Goal: Information Seeking & Learning: Learn about a topic

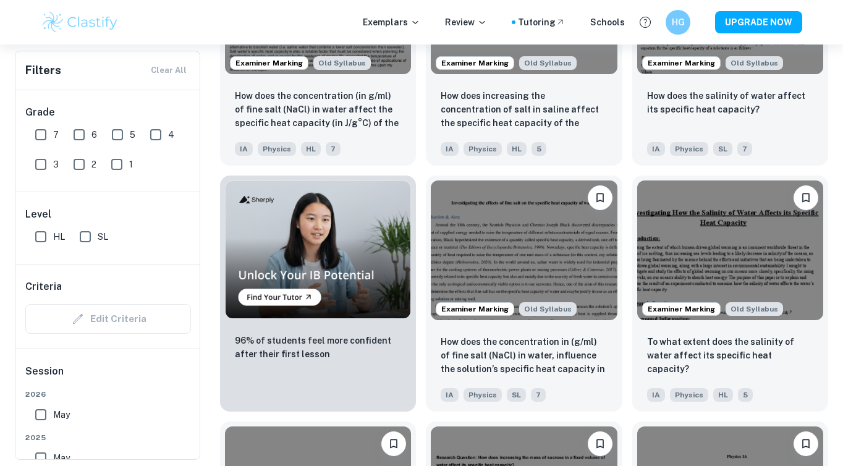
scroll to position [745, 0]
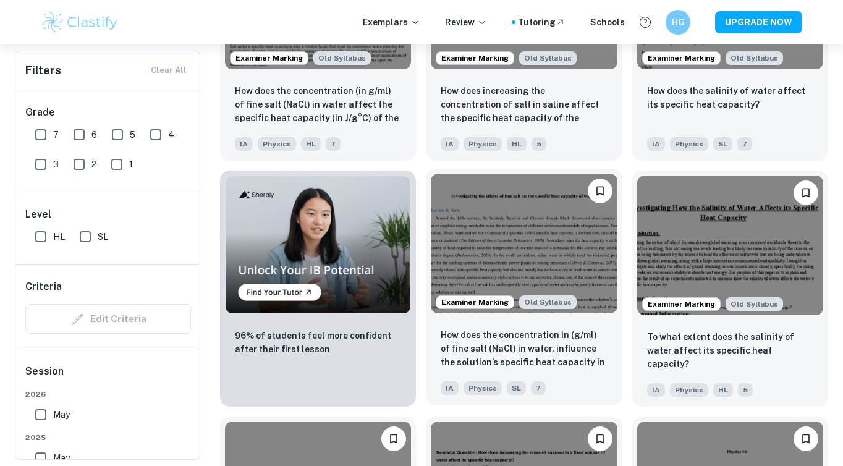
click at [558, 274] on img at bounding box center [524, 244] width 186 height 140
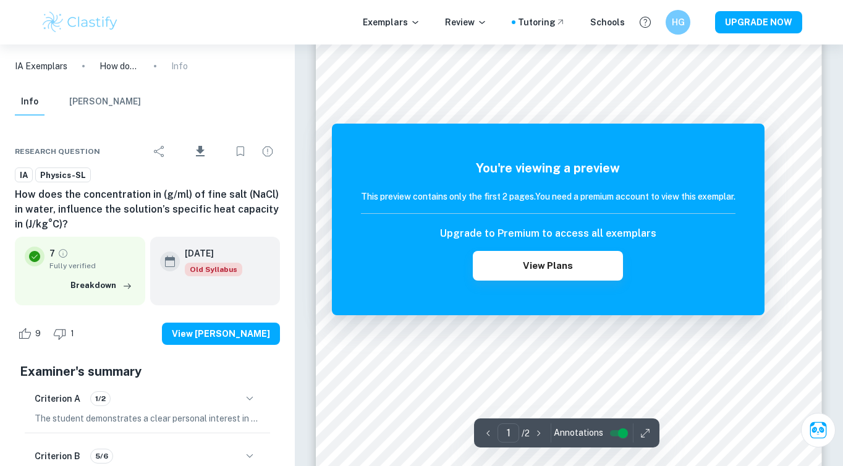
scroll to position [49, 0]
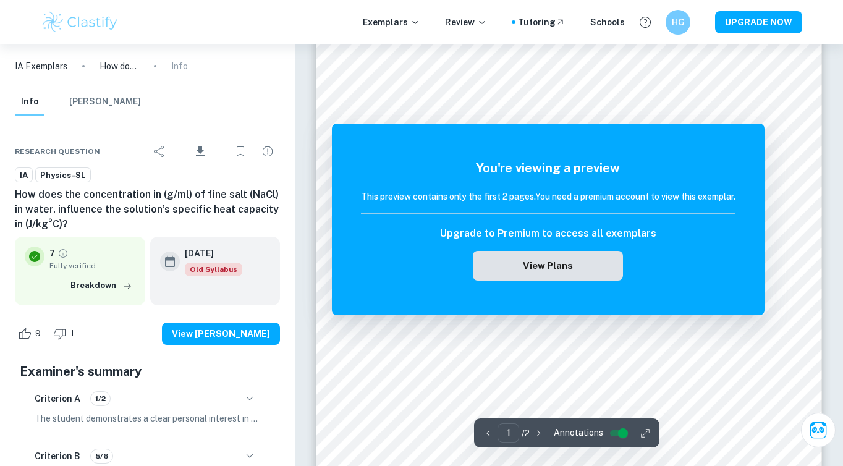
click at [550, 264] on button "View Plans" at bounding box center [548, 266] width 150 height 30
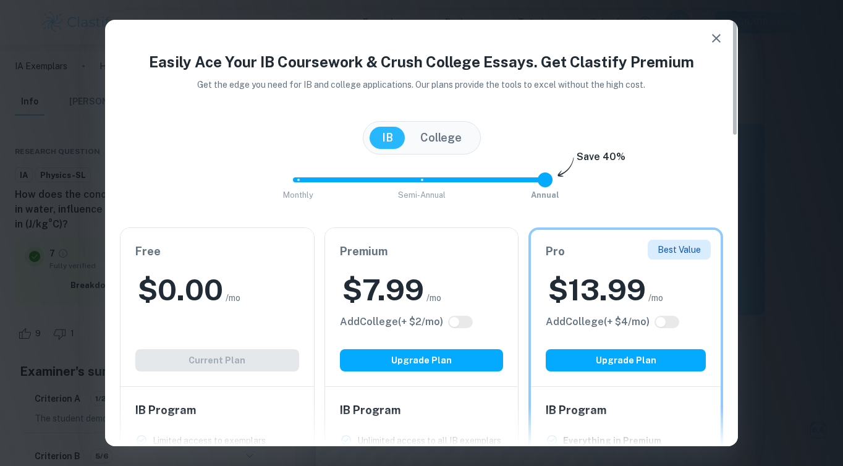
click at [713, 36] on icon "button" at bounding box center [716, 38] width 15 height 15
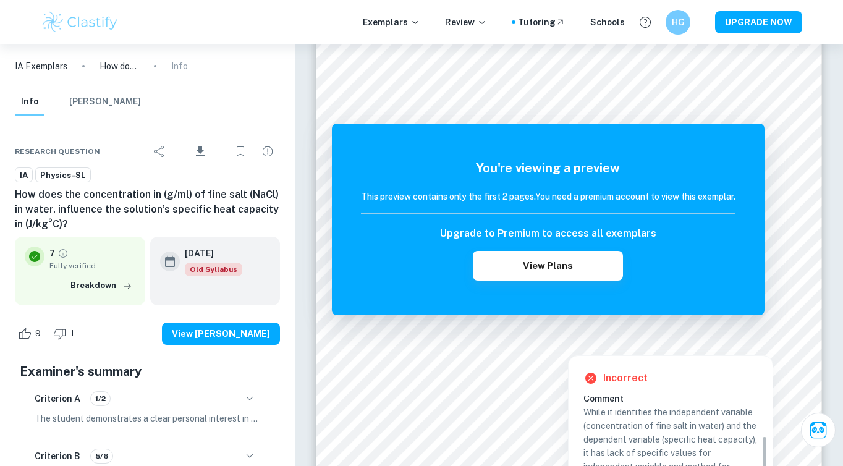
scroll to position [62, 0]
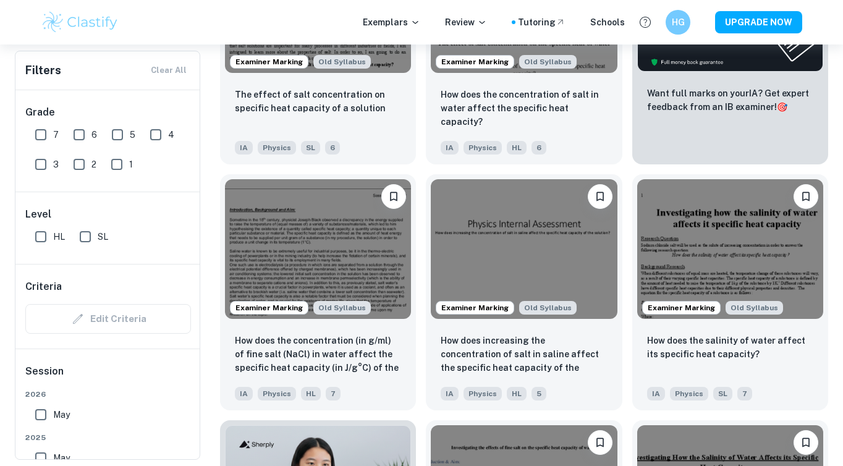
scroll to position [497, 0]
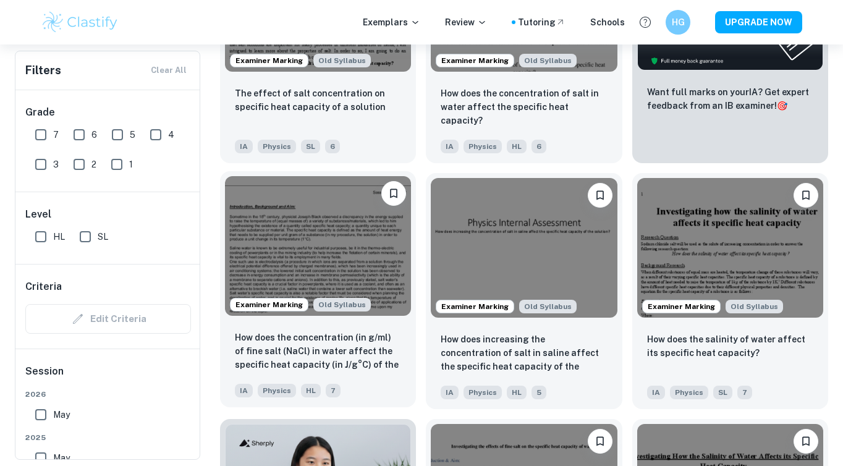
click at [345, 268] on img at bounding box center [318, 246] width 186 height 140
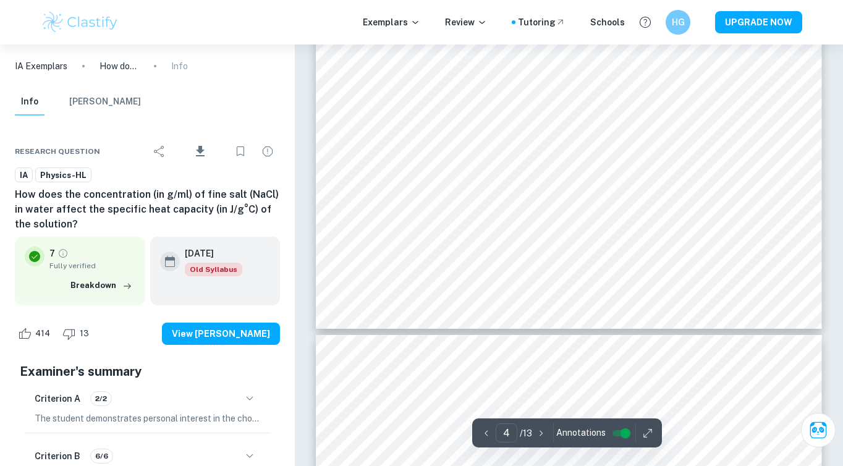
scroll to position [2773, 0]
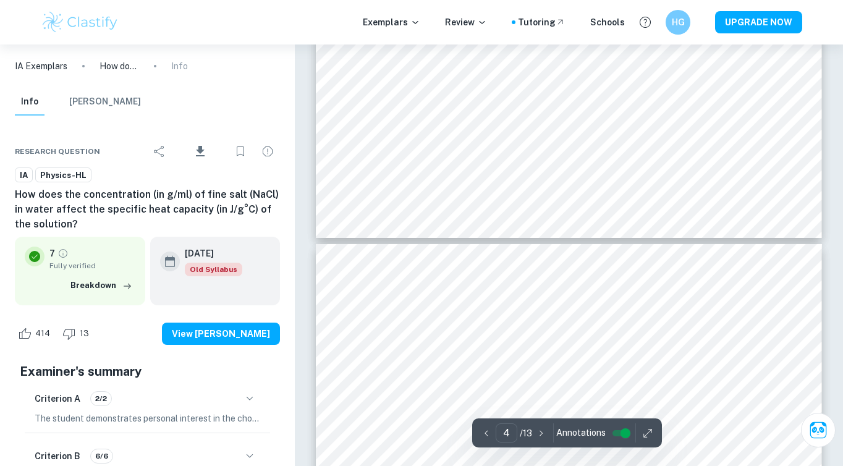
type input "5"
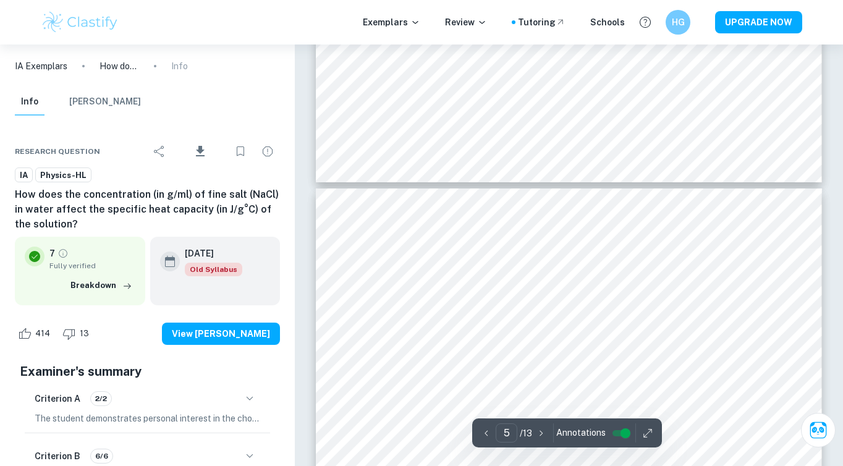
scroll to position [2923, 0]
